Goal: Information Seeking & Learning: Learn about a topic

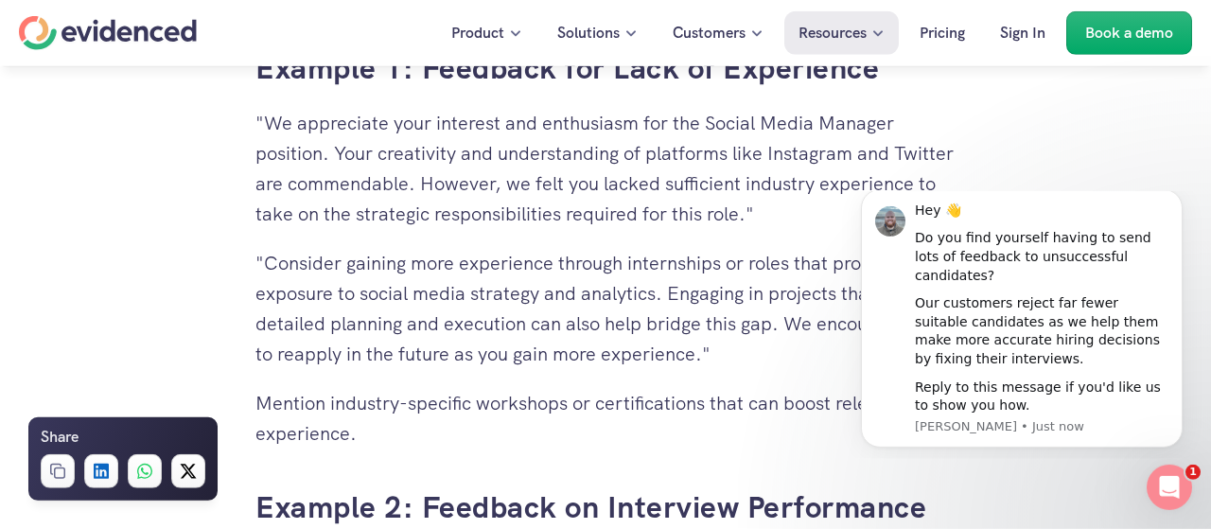
scroll to position [4331, 0]
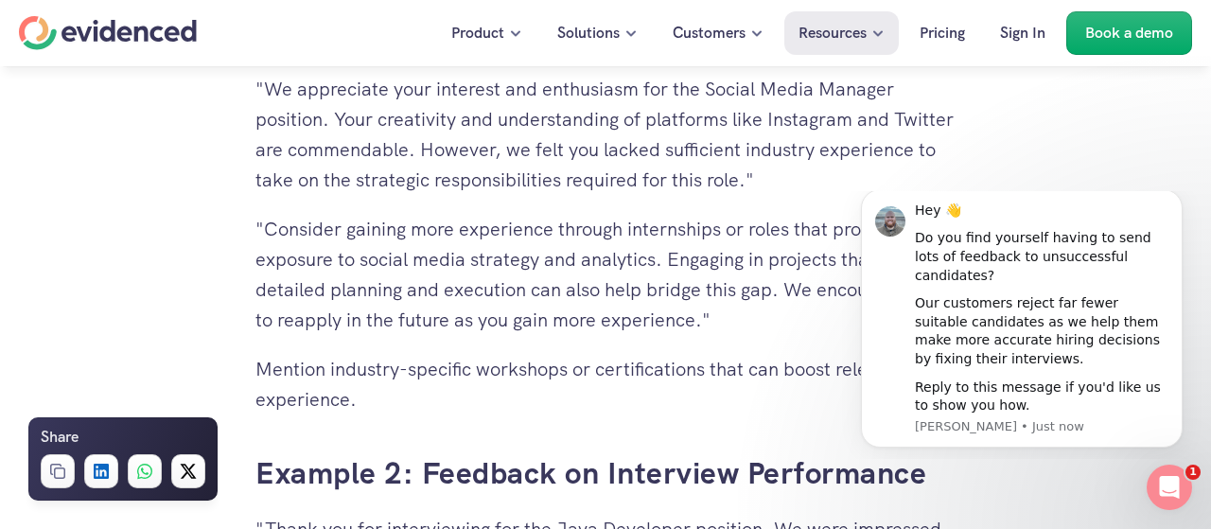
drag, startPoint x: 267, startPoint y: 113, endPoint x: 612, endPoint y: 126, distance: 345.7
click at [612, 126] on div "Want to make more accurate hiring decisions? Watch a quick demo" at bounding box center [605, 102] width 1211 height 72
click at [612, 127] on div "Want to make more accurate hiring decisions? Watch a quick demo" at bounding box center [605, 102] width 1211 height 72
click at [521, 139] on p ""We appreciate your interest and enthusiasm for the Social Media Manager positi…" at bounding box center [606, 134] width 700 height 121
drag, startPoint x: 300, startPoint y: 120, endPoint x: 453, endPoint y: 117, distance: 153.3
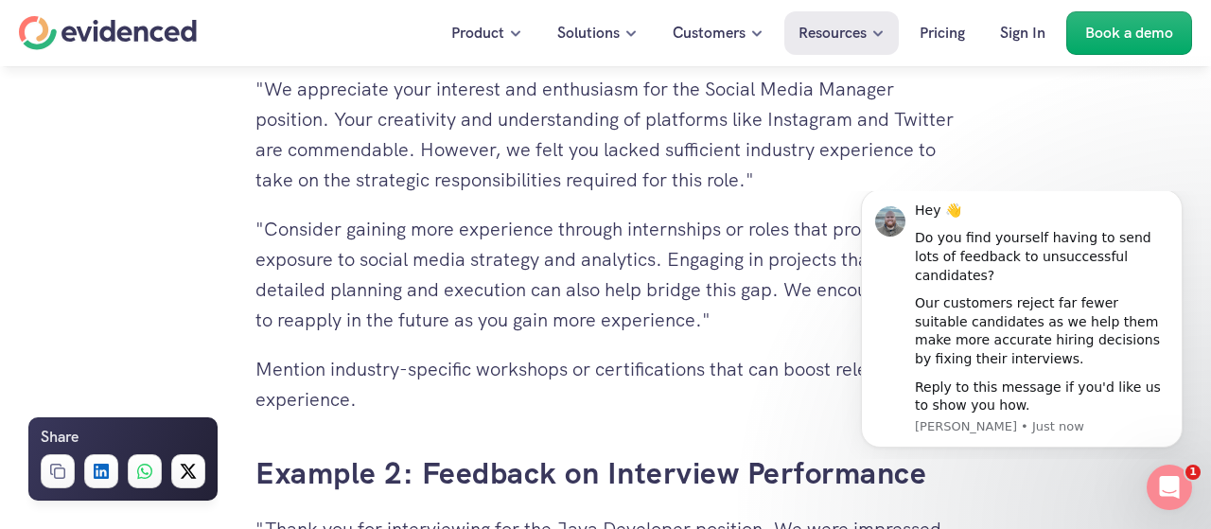
click at [453, 117] on div "Want to make more accurate hiring decisions? Watch a quick demo" at bounding box center [605, 102] width 1211 height 72
click at [654, 335] on p ""Consider gaining more experience through internships or roles that provide exp…" at bounding box center [606, 274] width 700 height 121
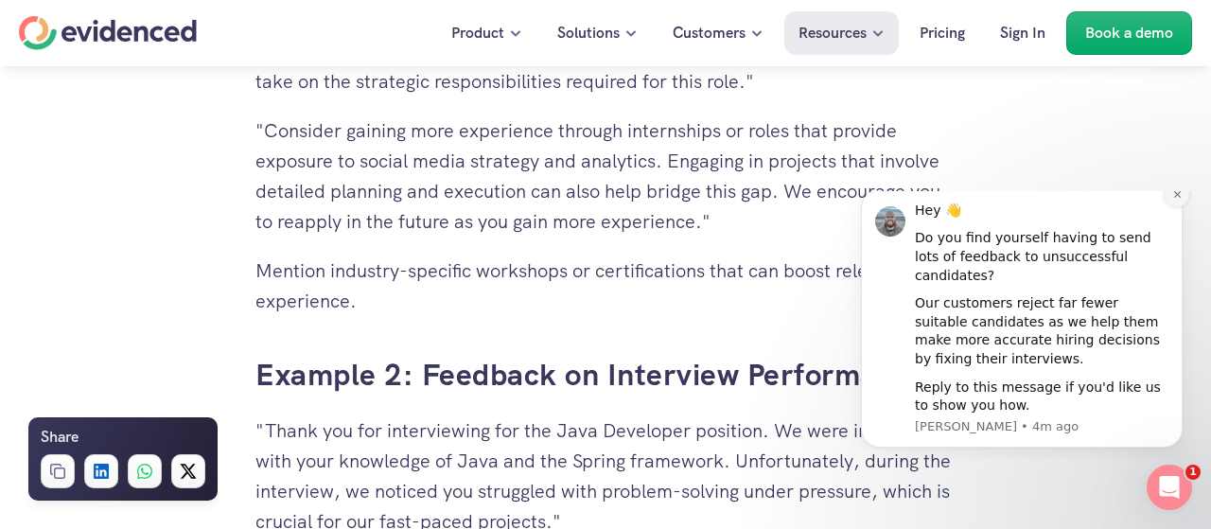
click at [1178, 198] on icon "Dismiss notification" at bounding box center [1177, 194] width 7 height 7
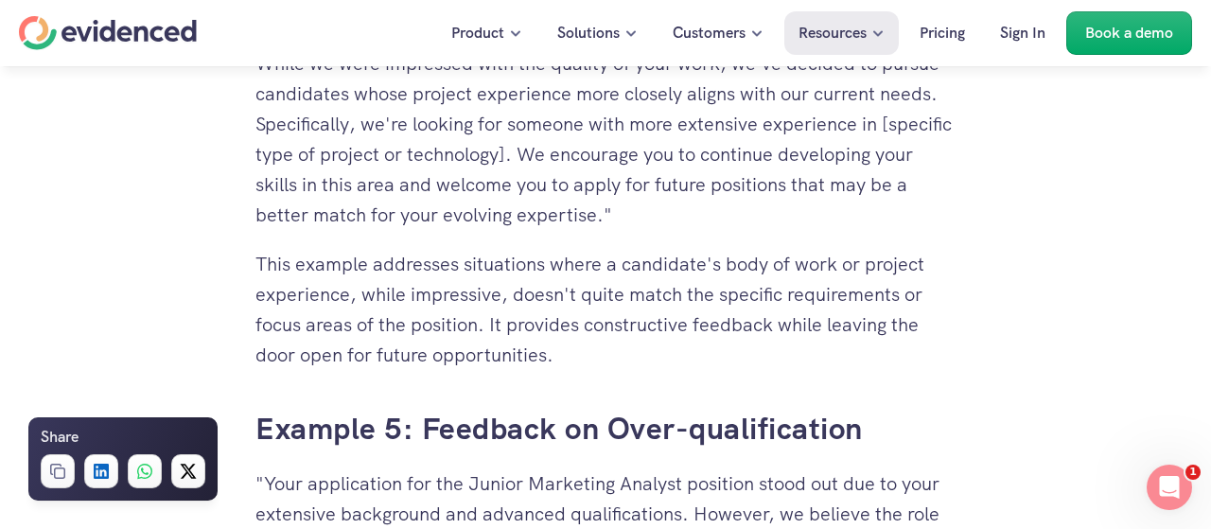
scroll to position [6004, 0]
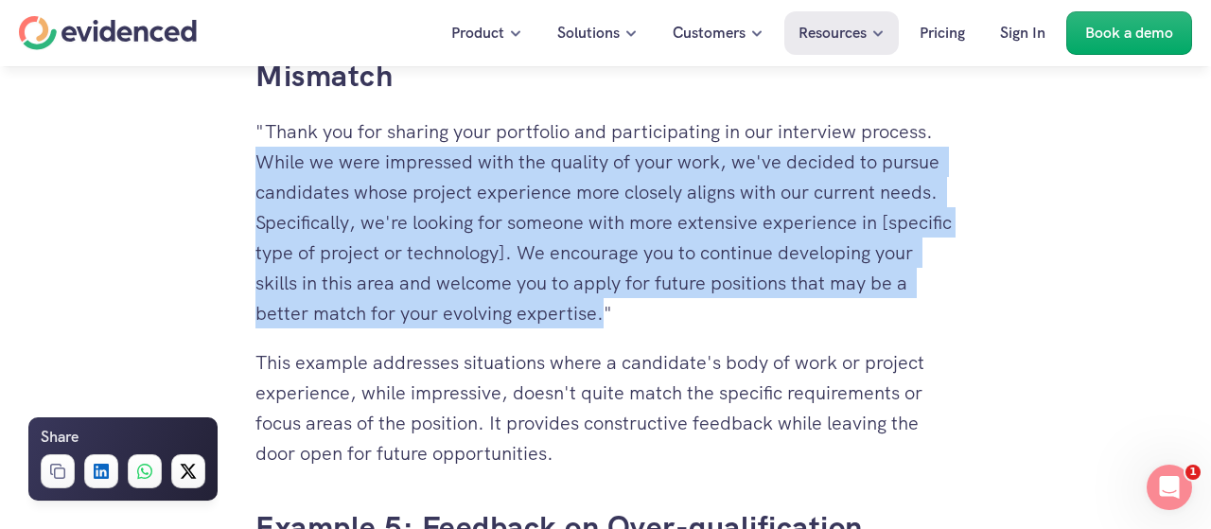
drag, startPoint x: 622, startPoint y: 346, endPoint x: 264, endPoint y: 195, distance: 388.5
click at [264, 195] on p ""Thank you for sharing your portfolio and participating in our interview proces…" at bounding box center [606, 222] width 700 height 212
copy p "While we were impressed with the quality of your work, we've decided to pursue …"
